Goal: Task Accomplishment & Management: Complete application form

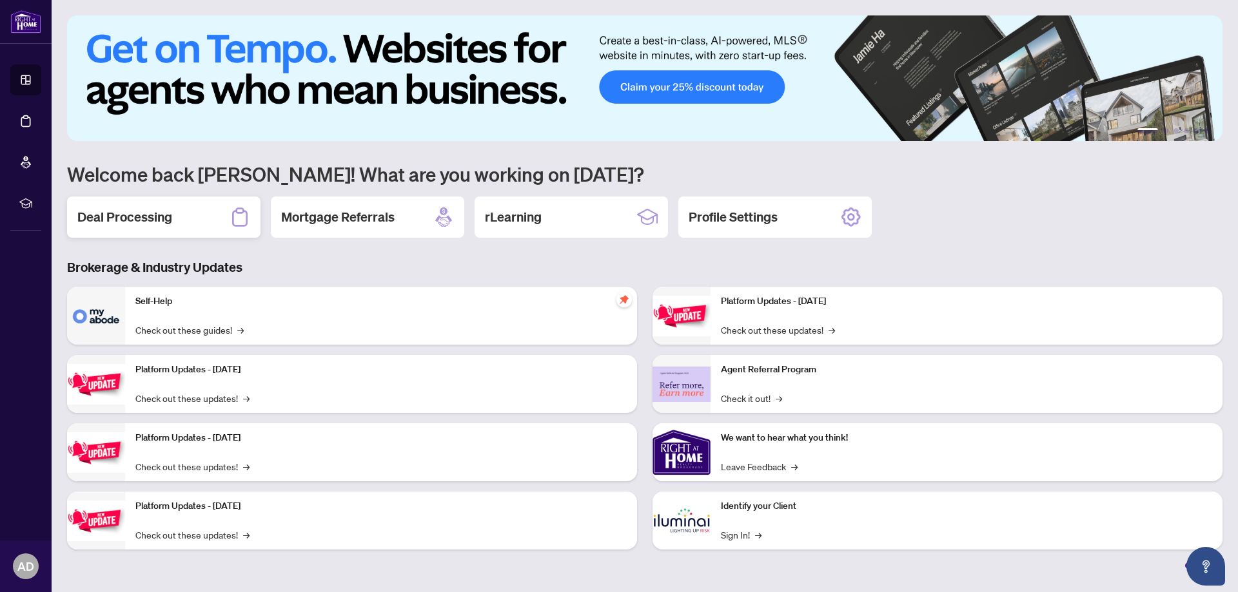
click at [135, 211] on h2 "Deal Processing" at bounding box center [124, 217] width 95 height 18
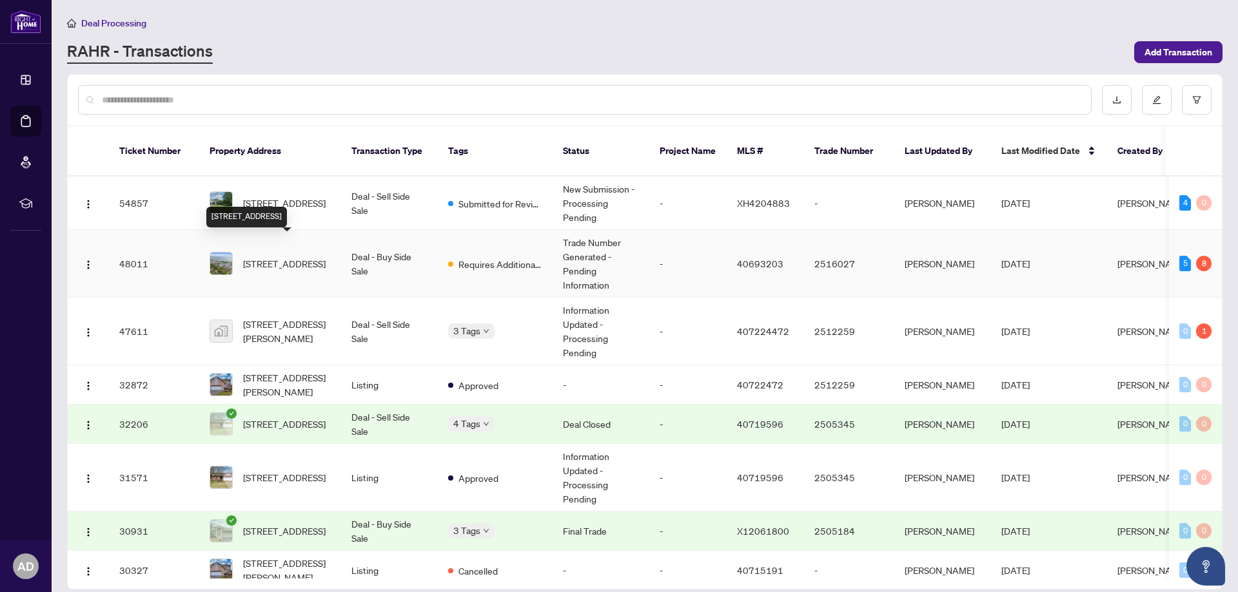
click at [295, 257] on span "[STREET_ADDRESS]" at bounding box center [284, 264] width 83 height 14
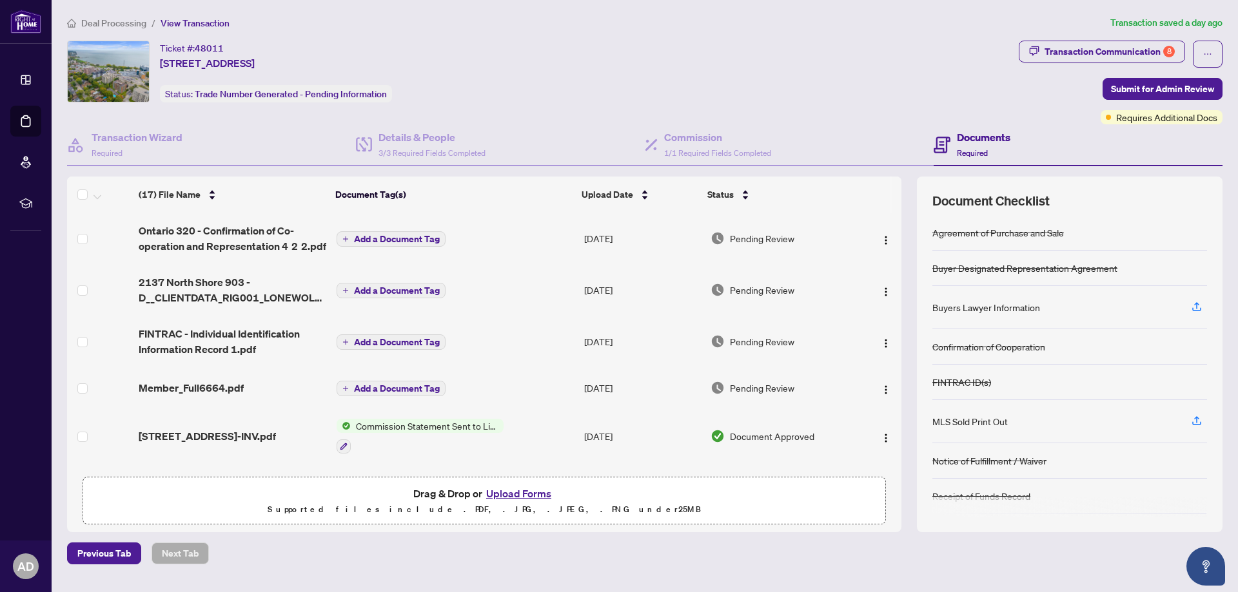
click at [534, 493] on button "Upload Forms" at bounding box center [518, 493] width 73 height 17
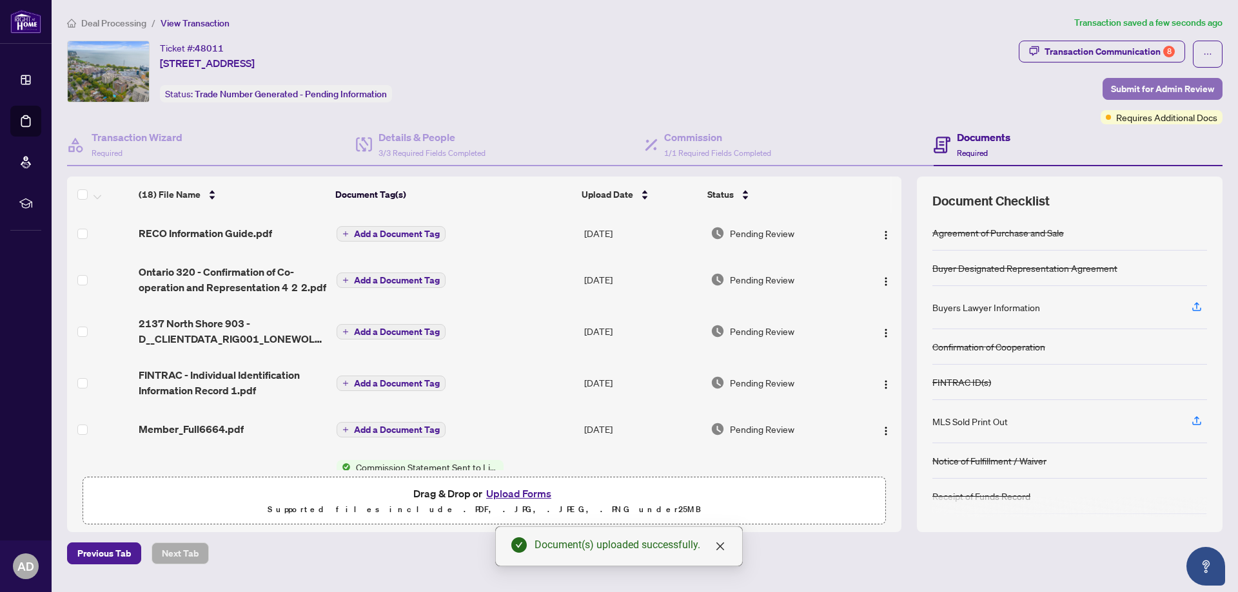
click at [1178, 87] on span "Submit for Admin Review" at bounding box center [1162, 89] width 103 height 21
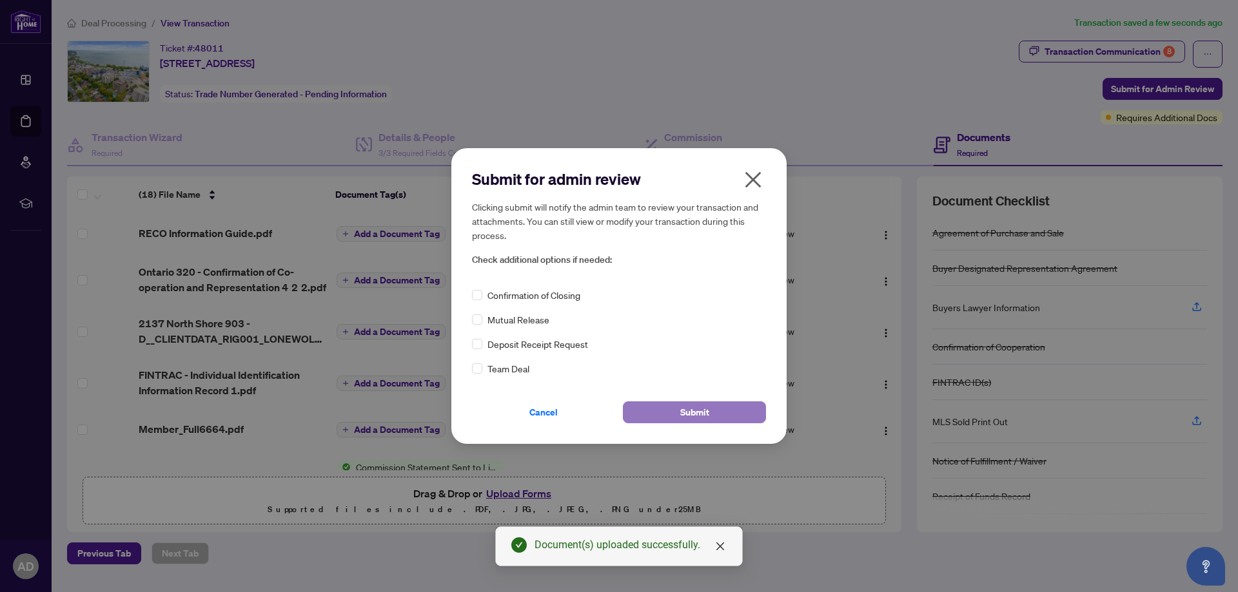
click at [704, 413] on span "Submit" at bounding box center [694, 412] width 29 height 21
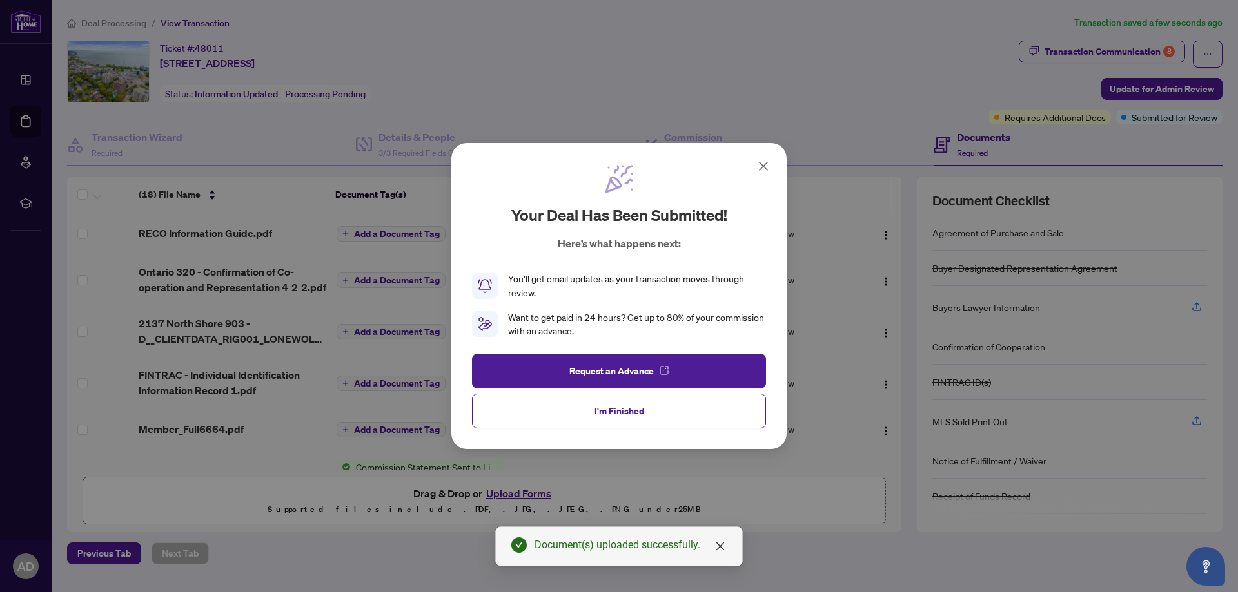
drag, startPoint x: 615, startPoint y: 414, endPoint x: 624, endPoint y: 407, distance: 11.5
click at [616, 414] on span "I'm Finished" at bounding box center [619, 411] width 50 height 21
